Goal: Information Seeking & Learning: Learn about a topic

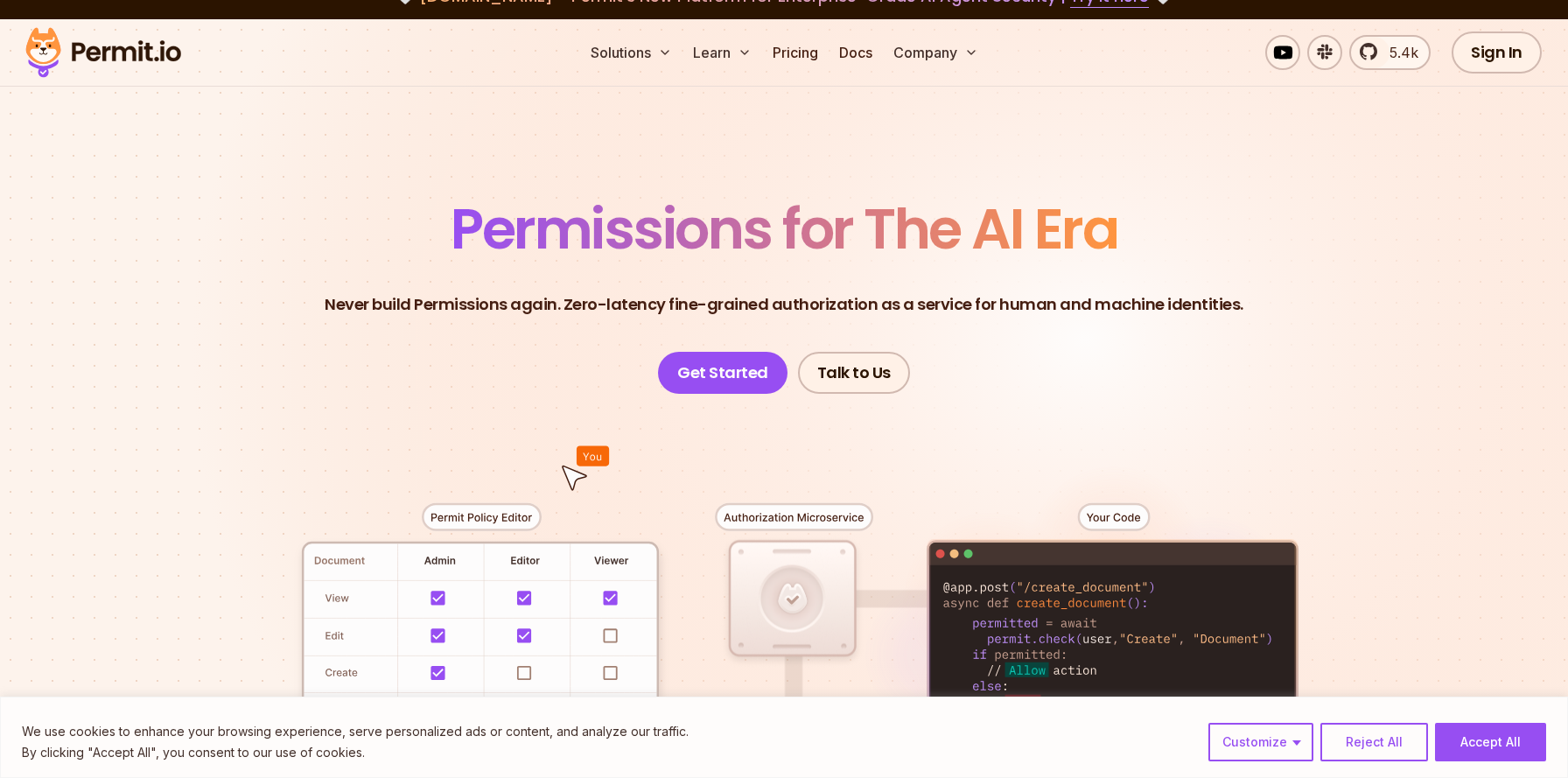
scroll to position [9, 0]
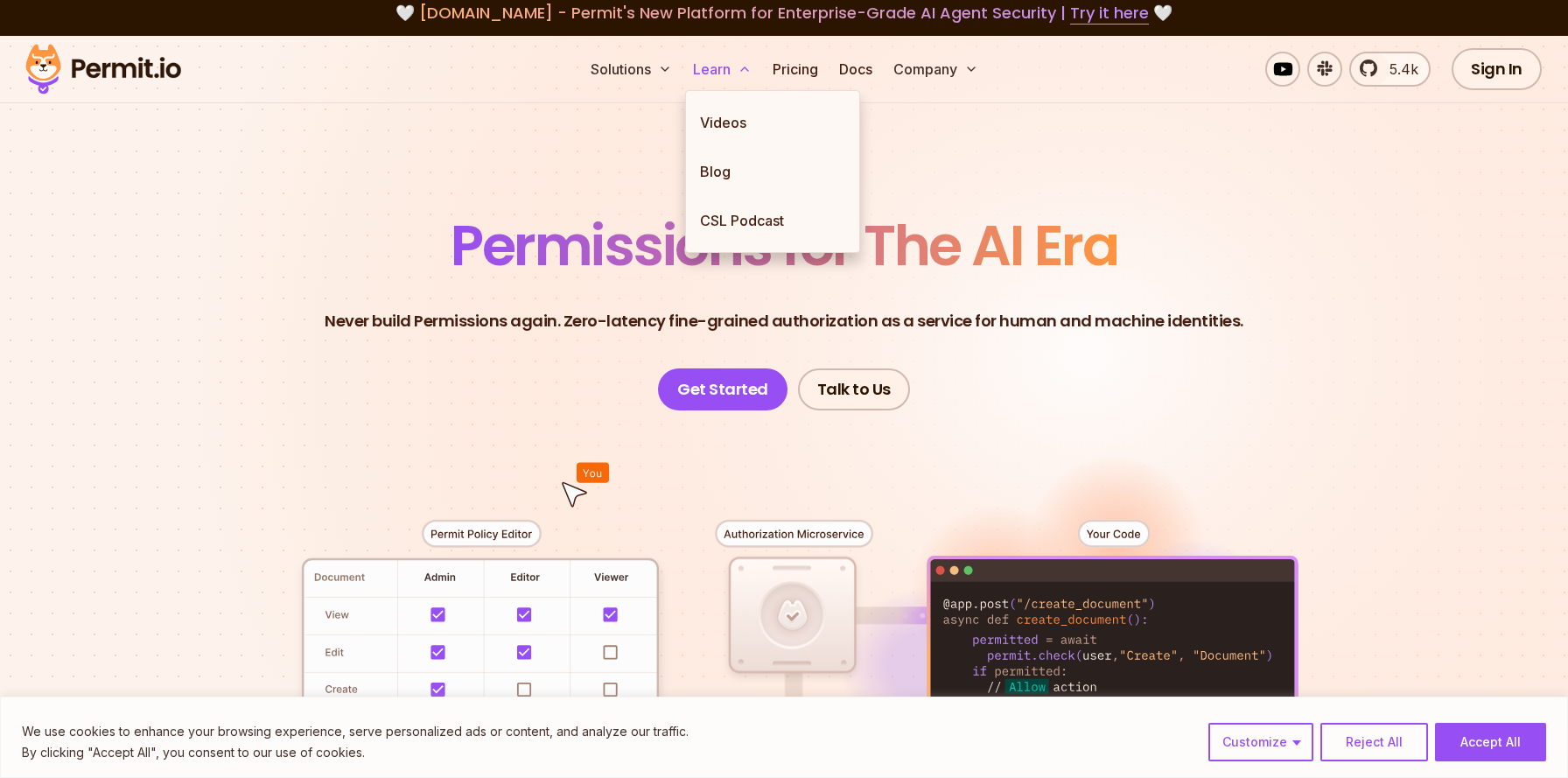
click at [733, 65] on button "Learn" at bounding box center [722, 69] width 73 height 35
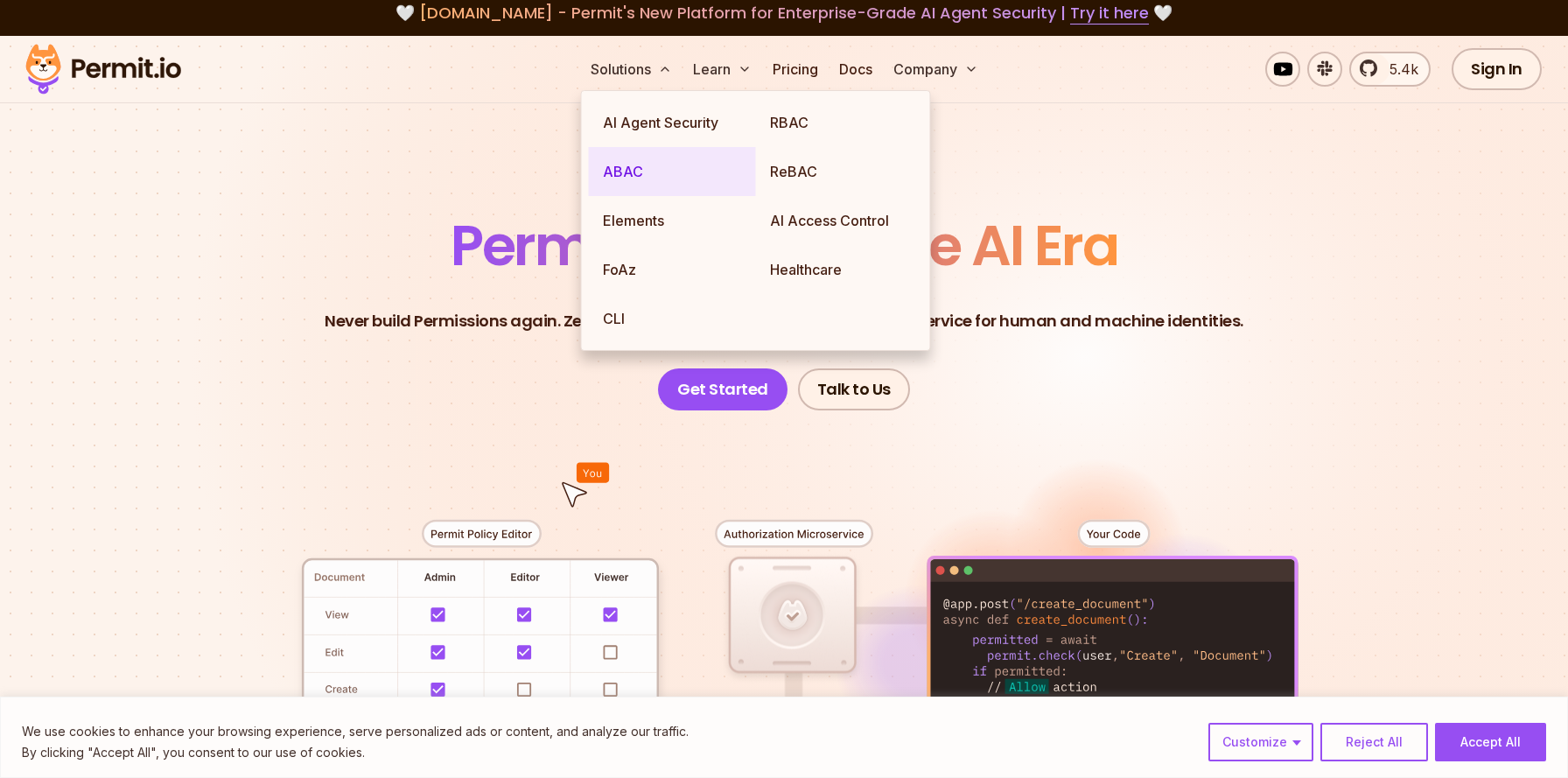
click at [611, 171] on link "ABAC" at bounding box center [671, 171] width 167 height 49
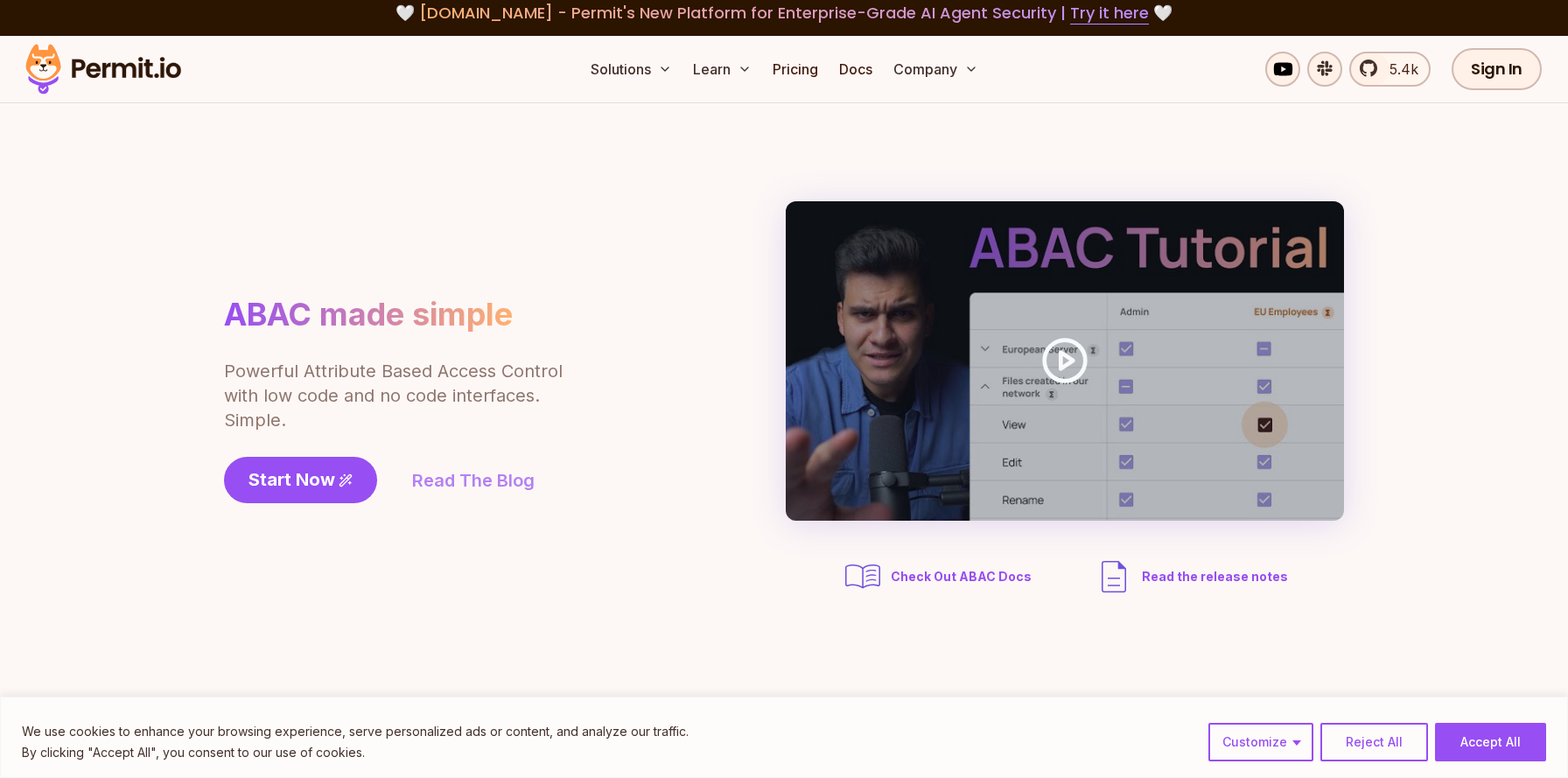
click at [483, 487] on link "Read The Blog" at bounding box center [473, 480] width 122 height 25
click at [1003, 581] on span "Check Out ABAC Docs" at bounding box center [960, 576] width 141 height 17
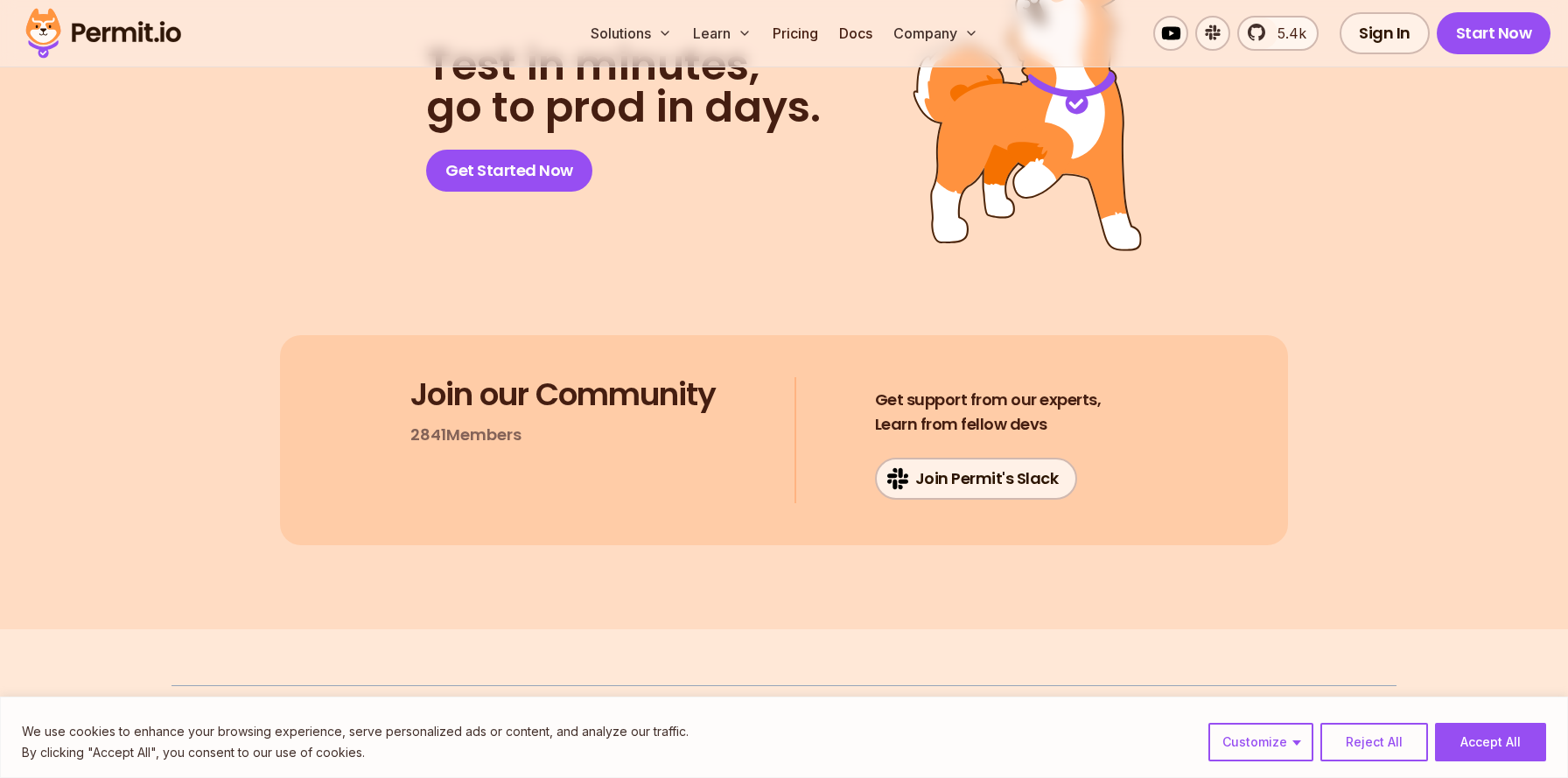
scroll to position [4200, 0]
